Goal: Task Accomplishment & Management: Use online tool/utility

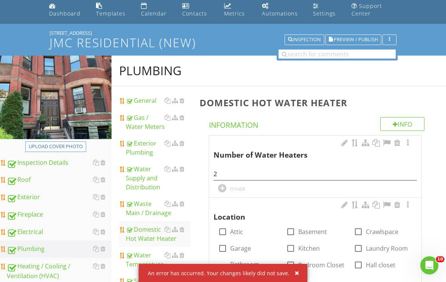
click at [65, 15] on div "Dashboard" at bounding box center [64, 13] width 31 height 7
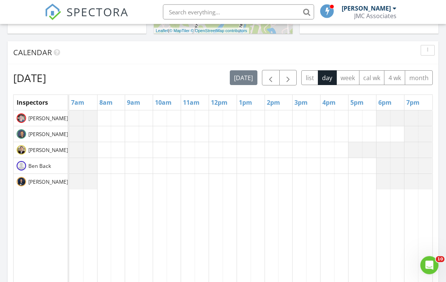
click at [273, 82] on span "button" at bounding box center [270, 78] width 9 height 9
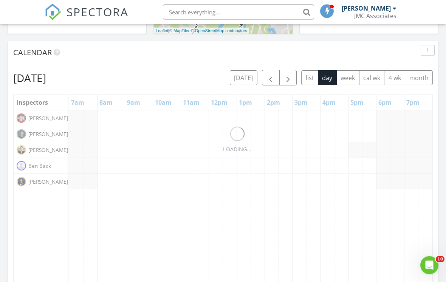
scroll to position [299, 0]
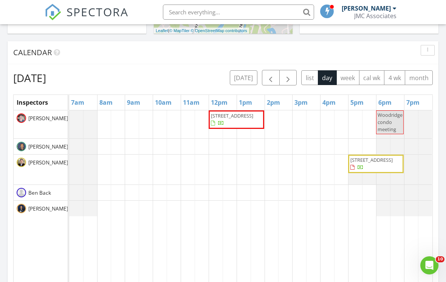
click at [270, 78] on span "button" at bounding box center [270, 77] width 9 height 9
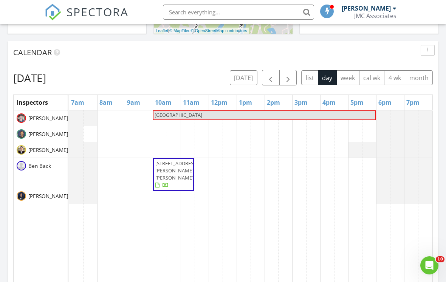
click at [271, 81] on span "button" at bounding box center [270, 77] width 9 height 9
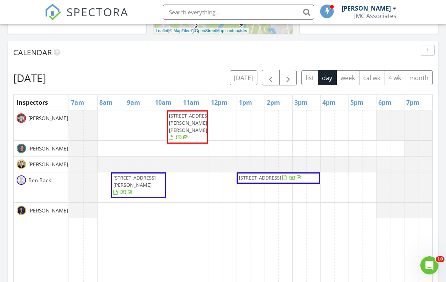
click at [271, 77] on span "button" at bounding box center [270, 77] width 9 height 9
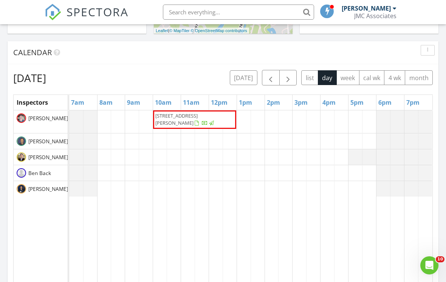
click at [270, 80] on span "button" at bounding box center [270, 77] width 9 height 9
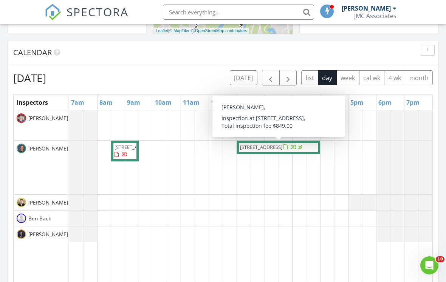
click at [283, 151] on div at bounding box center [293, 147] width 20 height 7
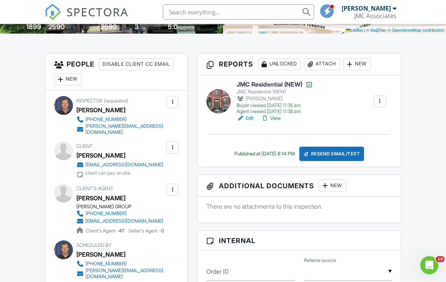
scroll to position [176, 0]
click at [269, 87] on h6 "JMC Residential (NEW)" at bounding box center [275, 85] width 76 height 8
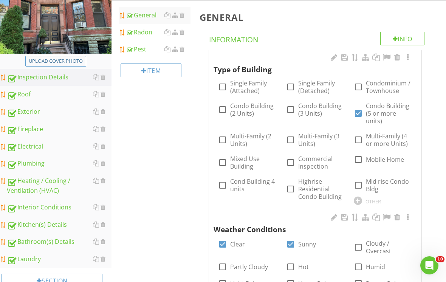
scroll to position [129, 0]
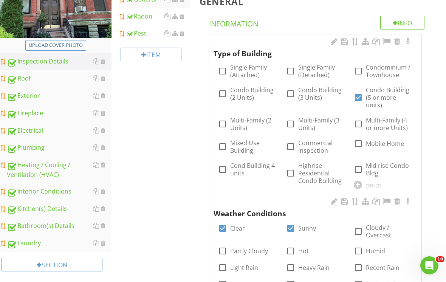
click at [36, 132] on div "Electrical" at bounding box center [59, 131] width 105 height 10
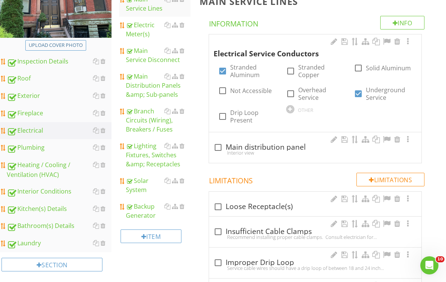
click at [145, 30] on div "Electric Meter(s)" at bounding box center [158, 29] width 65 height 18
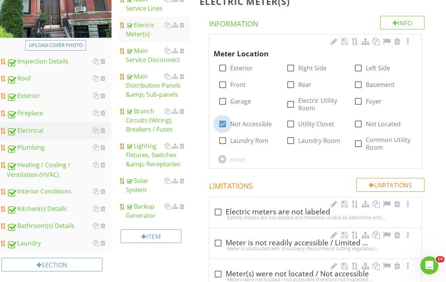
click at [223, 125] on div at bounding box center [222, 124] width 13 height 13
checkbox input "false"
click at [362, 84] on div at bounding box center [358, 84] width 13 height 13
checkbox input "true"
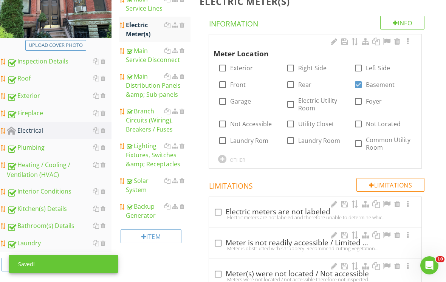
click at [412, 40] on div at bounding box center [407, 42] width 9 height 8
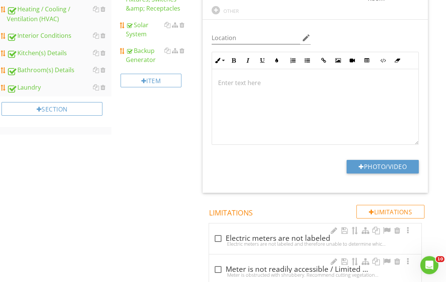
scroll to position [305, 0]
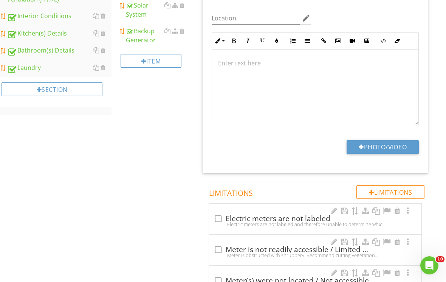
click at [376, 147] on button "Photo/Video" at bounding box center [383, 147] width 72 height 14
type input "C:\fakepath\IMG_1662.jpeg"
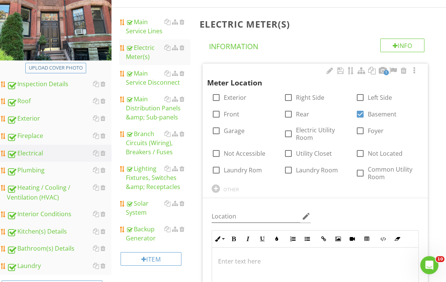
scroll to position [105, 0]
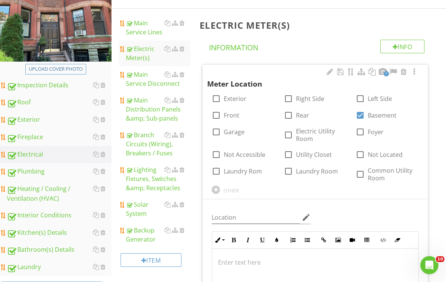
click at [146, 79] on div "Main Service Disconnect" at bounding box center [158, 79] width 65 height 18
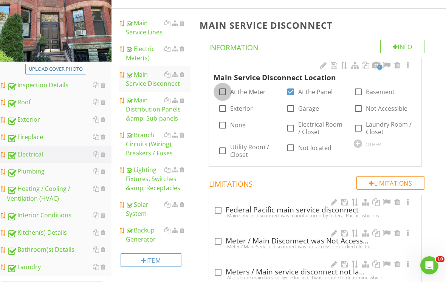
click at [227, 90] on div at bounding box center [222, 91] width 13 height 13
checkbox input "true"
click at [43, 173] on div "Plumbing" at bounding box center [59, 172] width 105 height 10
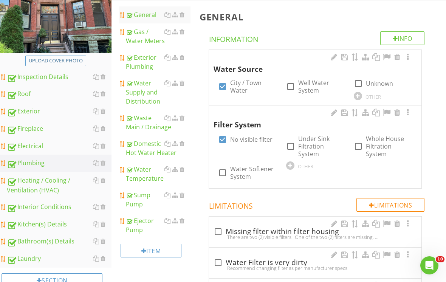
scroll to position [113, 0]
click at [143, 42] on div "Gas / Water Meters" at bounding box center [158, 37] width 65 height 18
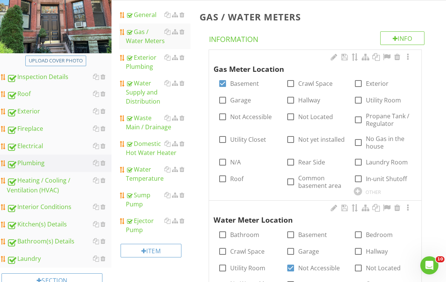
click at [409, 57] on div at bounding box center [407, 57] width 9 height 8
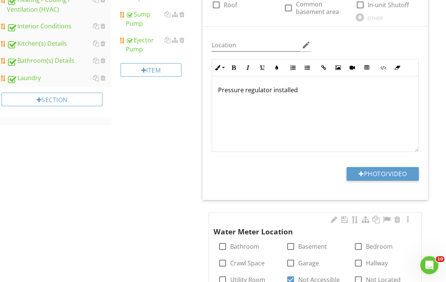
scroll to position [294, 0]
click at [382, 173] on button "Photo/Video" at bounding box center [383, 174] width 72 height 14
type input "C:\fakepath\IMG_1660.jpeg"
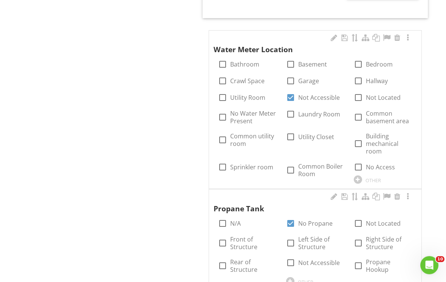
scroll to position [526, 0]
click at [295, 98] on div at bounding box center [290, 97] width 13 height 13
checkbox input "false"
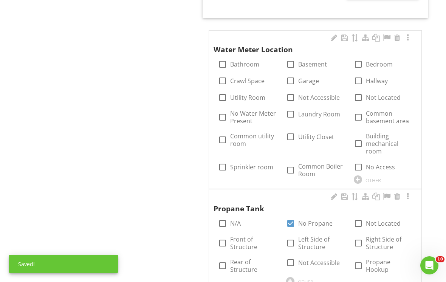
click at [306, 63] on label "Basement" at bounding box center [312, 64] width 29 height 8
checkbox input "true"
click at [410, 38] on div at bounding box center [407, 38] width 9 height 8
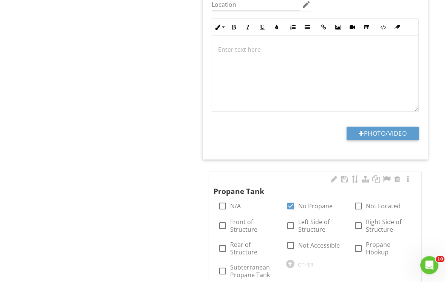
scroll to position [727, 0]
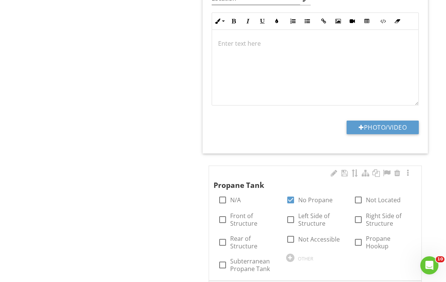
click at [383, 125] on button "Photo/Video" at bounding box center [383, 128] width 72 height 14
type input "C:\fakepath\IMG_1661.jpeg"
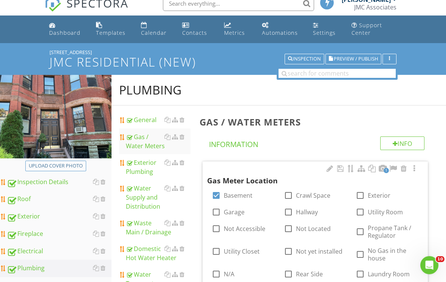
scroll to position [0, 0]
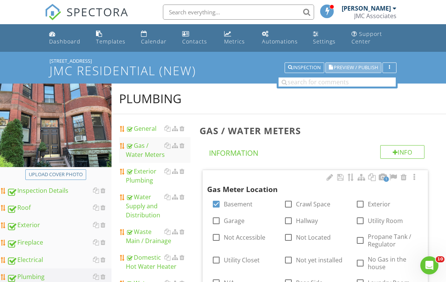
click at [352, 66] on span "Preview / Publish" at bounding box center [356, 67] width 44 height 5
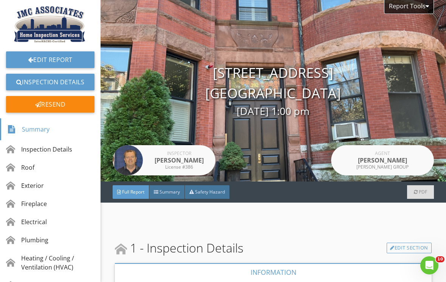
click at [45, 104] on div "Resend" at bounding box center [50, 104] width 88 height 17
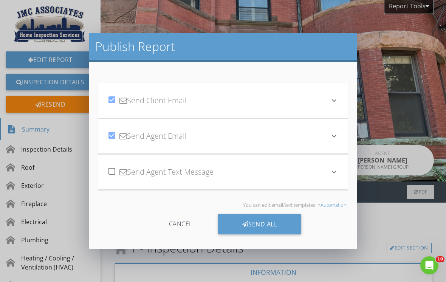
click at [259, 226] on div "Send All" at bounding box center [260, 224] width 84 height 20
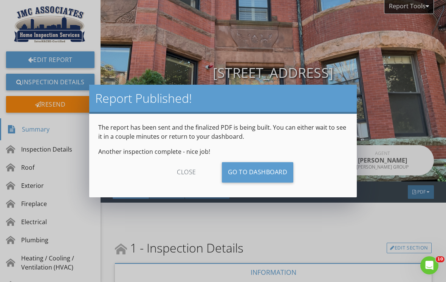
click at [190, 175] on div "close" at bounding box center [187, 172] width 68 height 20
